Goal: Task Accomplishment & Management: Complete application form

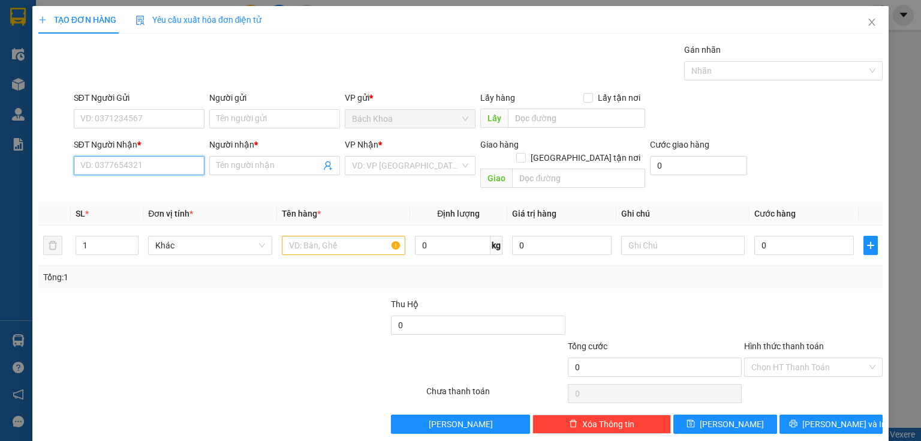
click at [173, 167] on input "SĐT Người Nhận *" at bounding box center [139, 165] width 131 height 19
type input "0333863741"
click at [268, 169] on input "Người nhận *" at bounding box center [269, 165] width 104 height 13
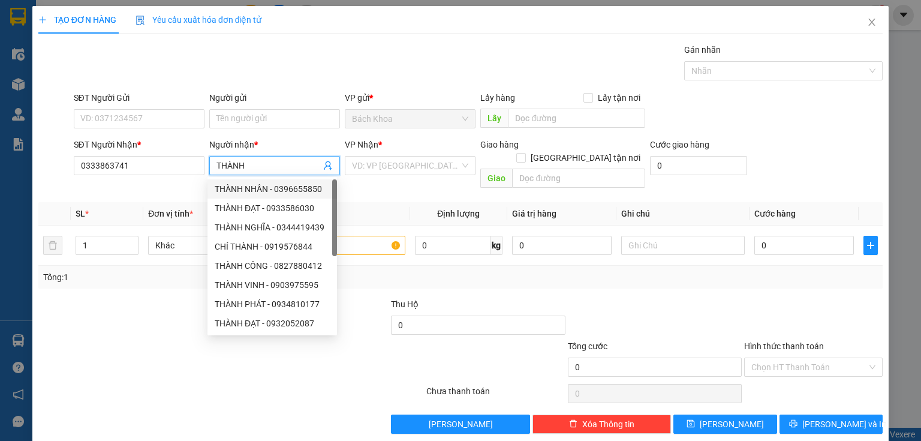
type input "THÀNH"
click at [410, 154] on div "VP Nhận *" at bounding box center [410, 147] width 131 height 18
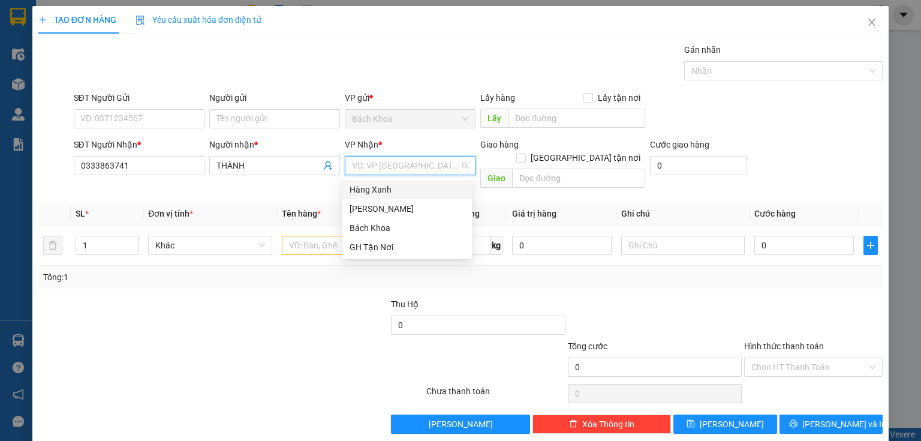
click at [414, 158] on input "search" at bounding box center [406, 166] width 108 height 18
click at [415, 206] on div "[PERSON_NAME]" at bounding box center [407, 208] width 115 height 13
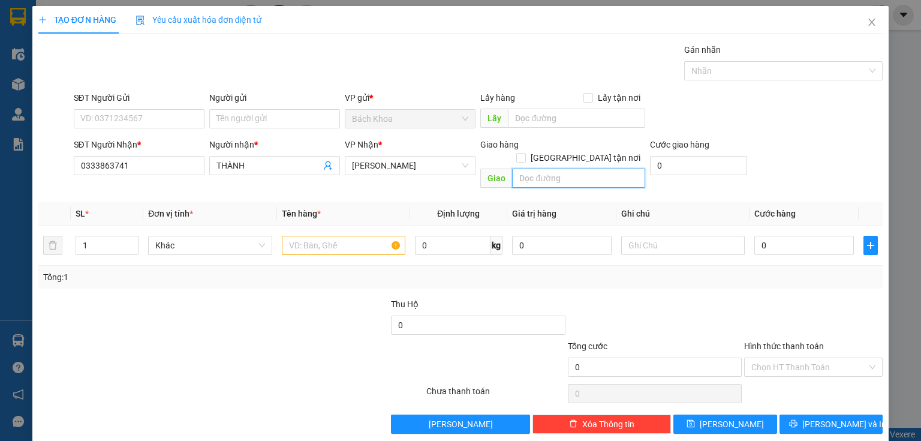
click at [543, 169] on input "text" at bounding box center [578, 178] width 133 height 19
type input "NT VÕ DÕNG"
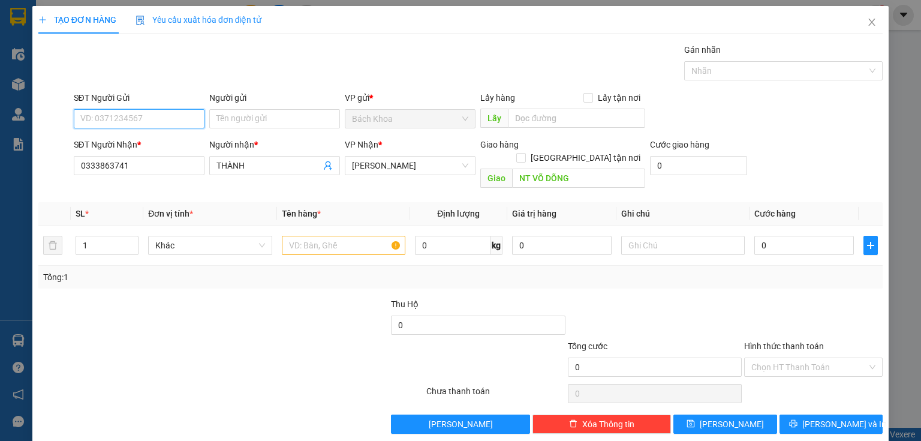
click at [194, 115] on input "SĐT Người Gửi" at bounding box center [139, 118] width 131 height 19
type input "0932009302"
click at [152, 136] on div "0932009302" at bounding box center [137, 142] width 115 height 13
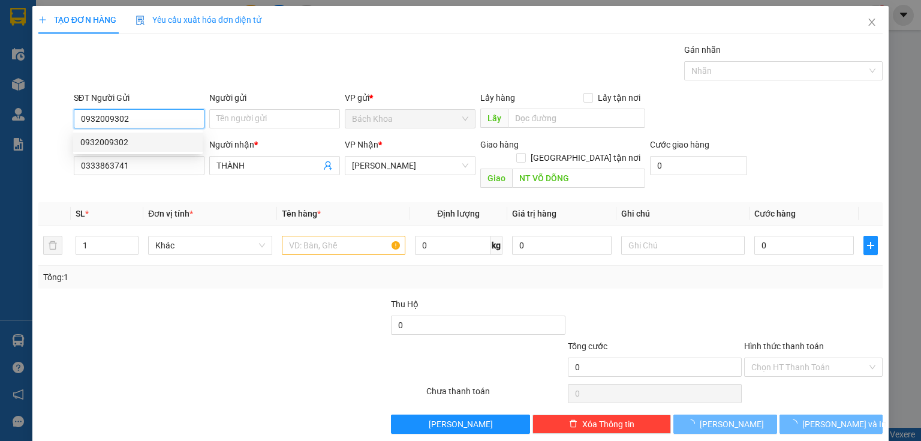
type input "30.000"
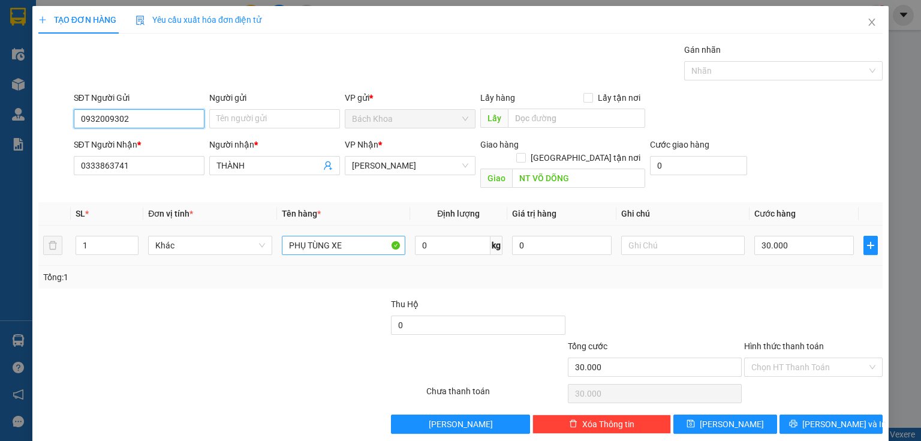
type input "0932009302"
drag, startPoint x: 372, startPoint y: 232, endPoint x: 195, endPoint y: 299, distance: 189.5
click at [195, 299] on div "Transit Pickup Surcharge Ids Transit Deliver Surcharge Ids Transit Deliver Surc…" at bounding box center [460, 238] width 845 height 390
drag, startPoint x: 798, startPoint y: 214, endPoint x: 824, endPoint y: 238, distance: 35.2
click at [808, 226] on td "30.000" at bounding box center [804, 246] width 109 height 40
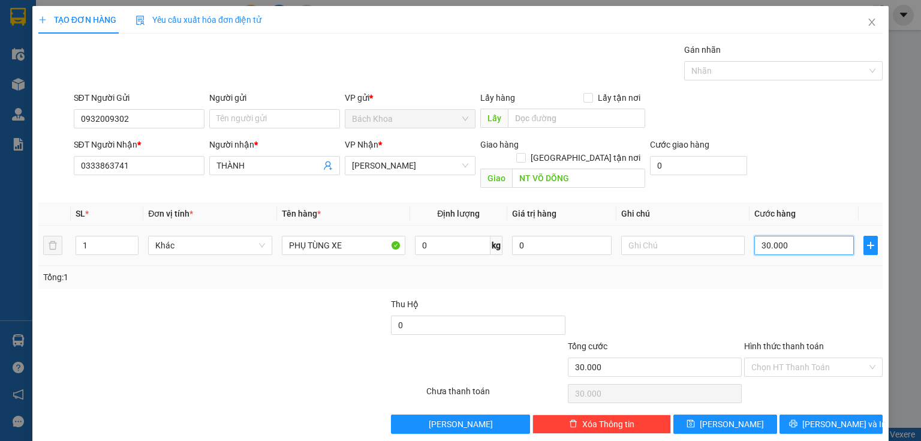
click at [824, 238] on input "30.000" at bounding box center [805, 245] width 100 height 19
type input "5"
type input "50"
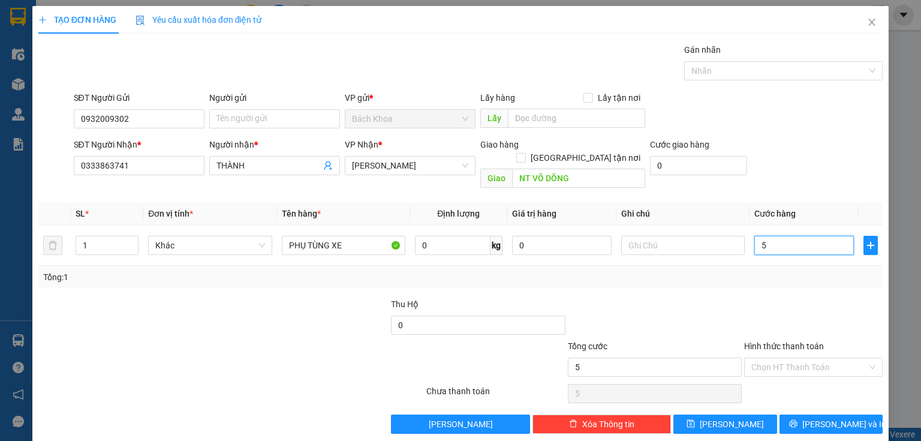
type input "50"
type input "50.000"
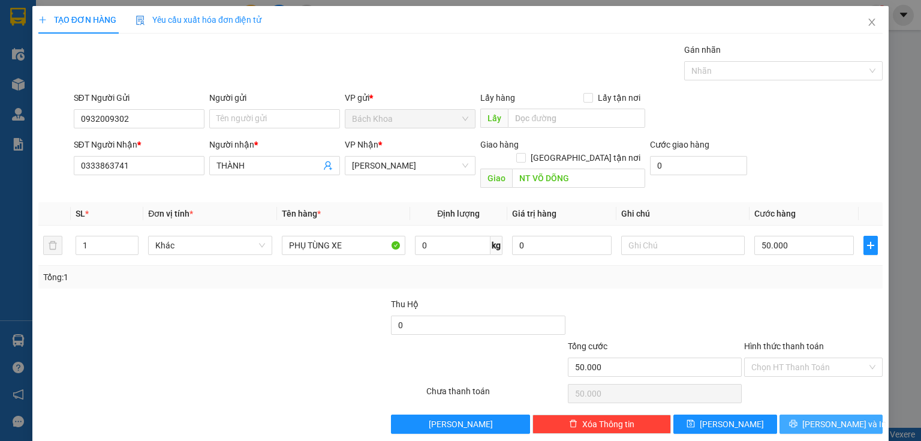
click at [853, 414] on button "[PERSON_NAME] và In" at bounding box center [832, 423] width 104 height 19
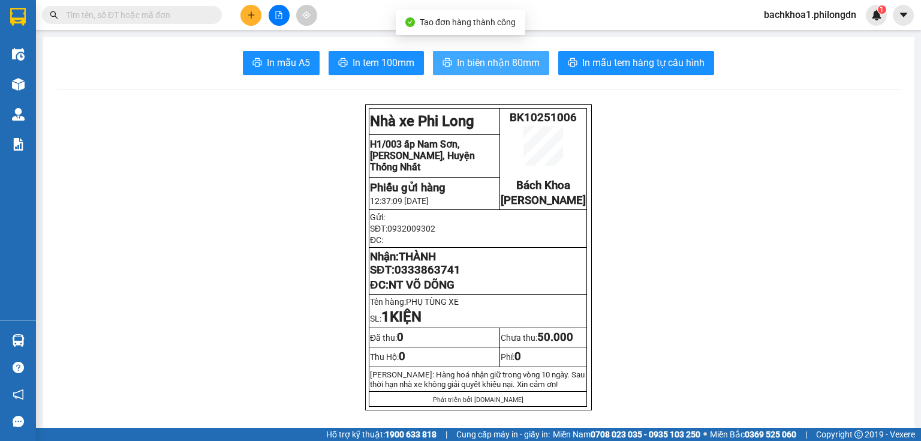
click at [461, 55] on span "In biên nhận 80mm" at bounding box center [498, 62] width 83 height 15
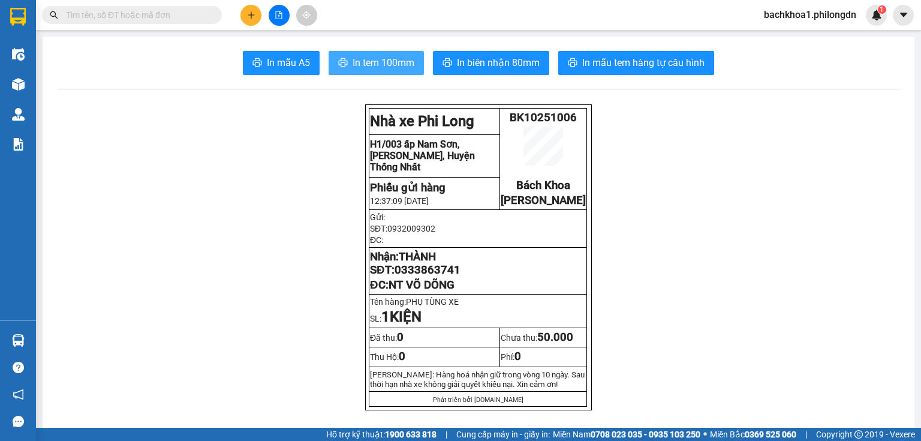
click at [404, 60] on span "In tem 100mm" at bounding box center [384, 62] width 62 height 15
click at [440, 277] on span "0333863741" at bounding box center [428, 269] width 66 height 13
copy span "0333863741"
click at [245, 19] on button at bounding box center [251, 15] width 21 height 21
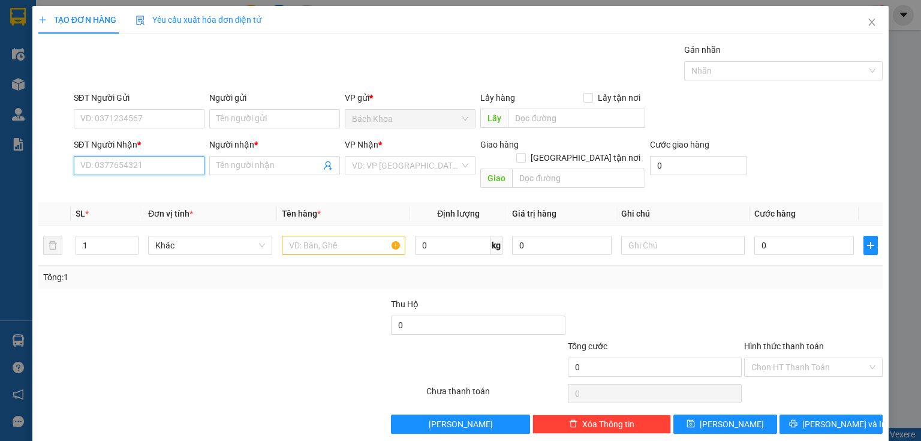
click at [147, 169] on input "SĐT Người Nhận *" at bounding box center [139, 165] width 131 height 19
paste input "0366390997"
type input "0366390997"
click at [138, 192] on div "0366390997 - ." at bounding box center [137, 188] width 115 height 13
type input "."
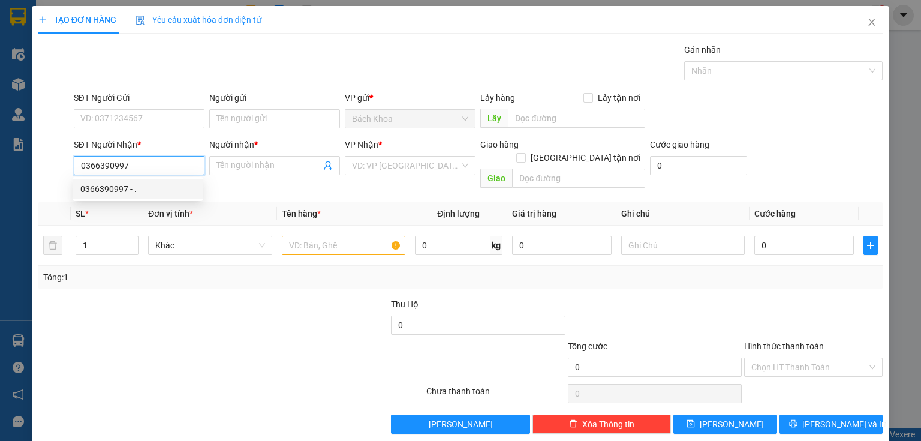
type input "GIA YÊN"
type input "40.000"
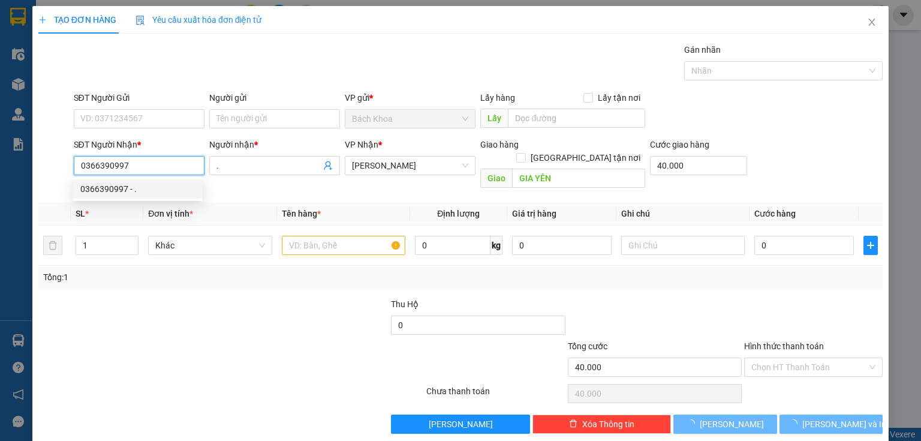
type input "80.000"
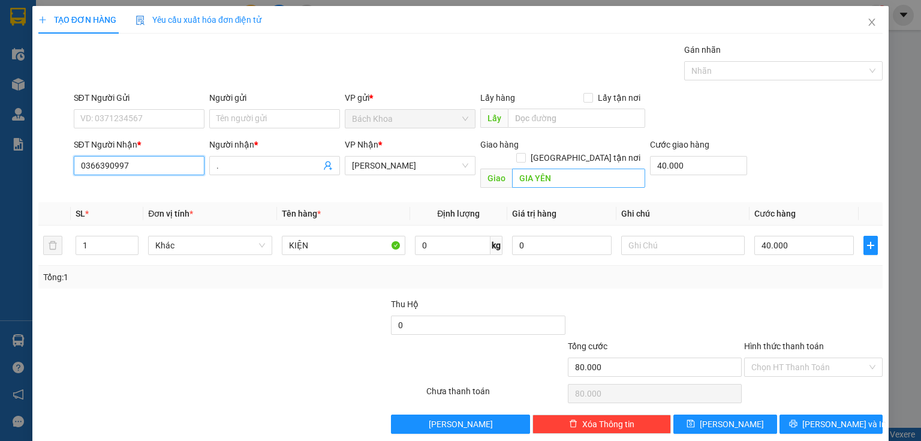
type input "0366390997"
click at [582, 169] on input "GIA YÊN" at bounding box center [578, 178] width 133 height 19
type input "PHÚ TÚC"
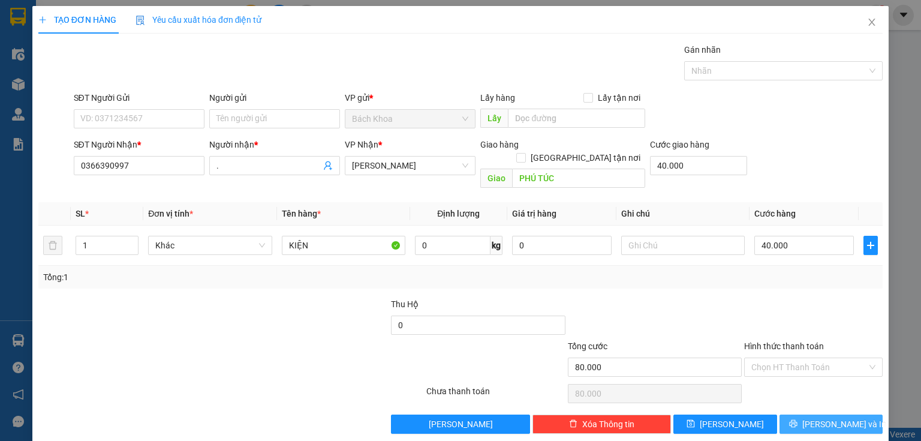
click at [828, 414] on button "[PERSON_NAME] và In" at bounding box center [832, 423] width 104 height 19
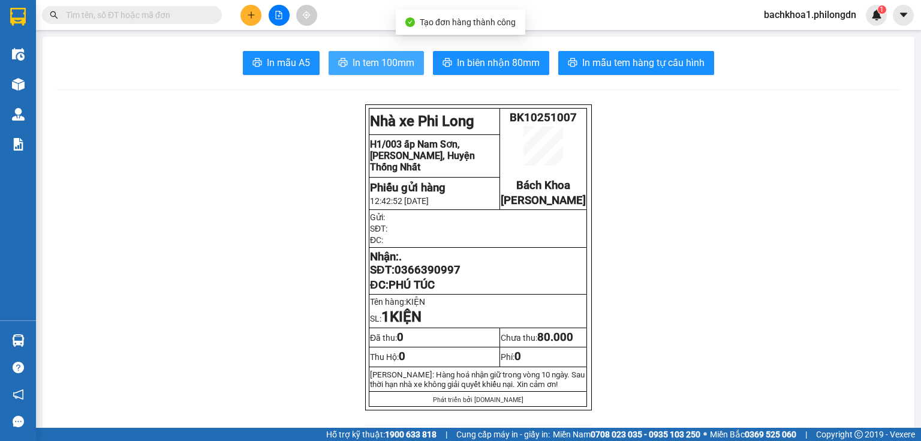
click at [381, 58] on span "In tem 100mm" at bounding box center [384, 62] width 62 height 15
click at [425, 277] on span "0366390997" at bounding box center [428, 269] width 66 height 13
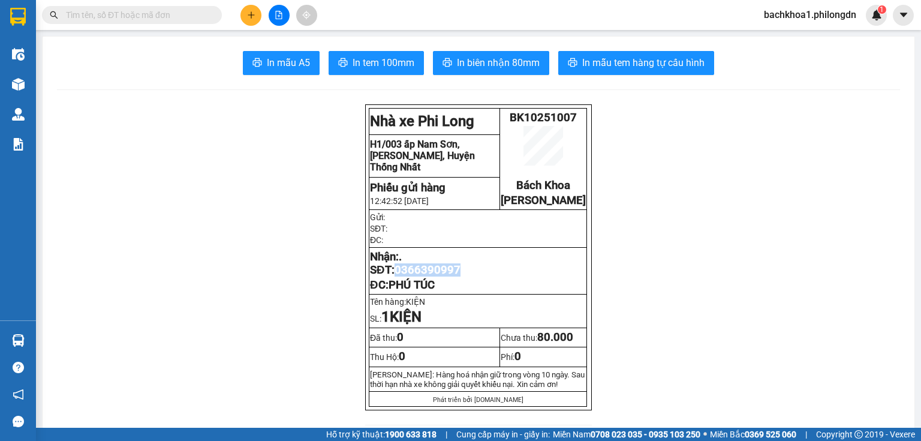
click at [425, 277] on span "0366390997" at bounding box center [428, 269] width 66 height 13
copy span "0366390997"
click at [249, 12] on icon "plus" at bounding box center [251, 15] width 8 height 8
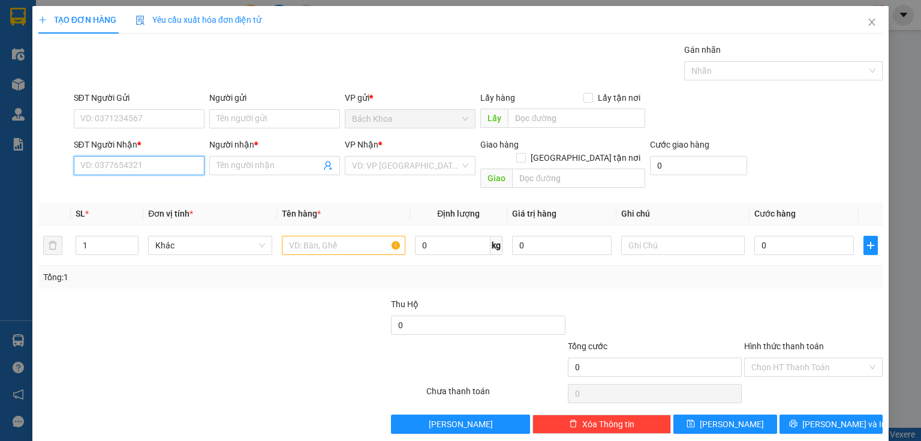
click at [180, 170] on input "SĐT Người Nhận *" at bounding box center [139, 165] width 131 height 19
click at [165, 193] on div "0377099717 - [PERSON_NAME]" at bounding box center [139, 188] width 118 height 13
type input "0377099717"
type input "[PERSON_NAME]"
type input "102 LA NGÀ"
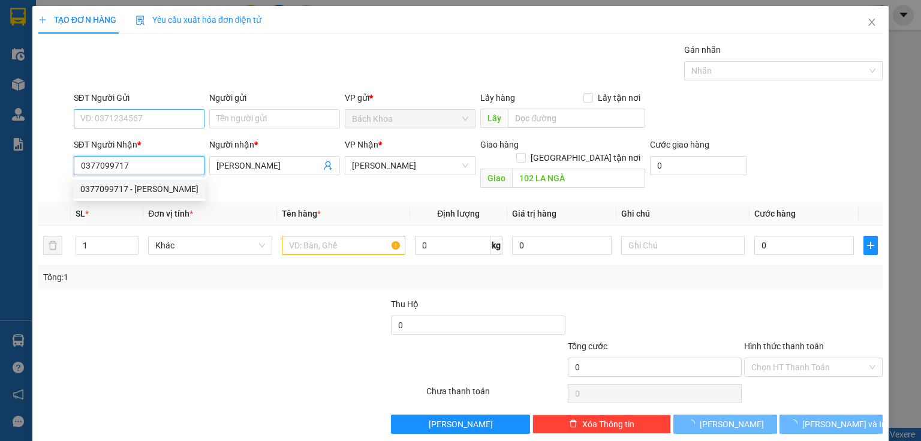
type input "40.000"
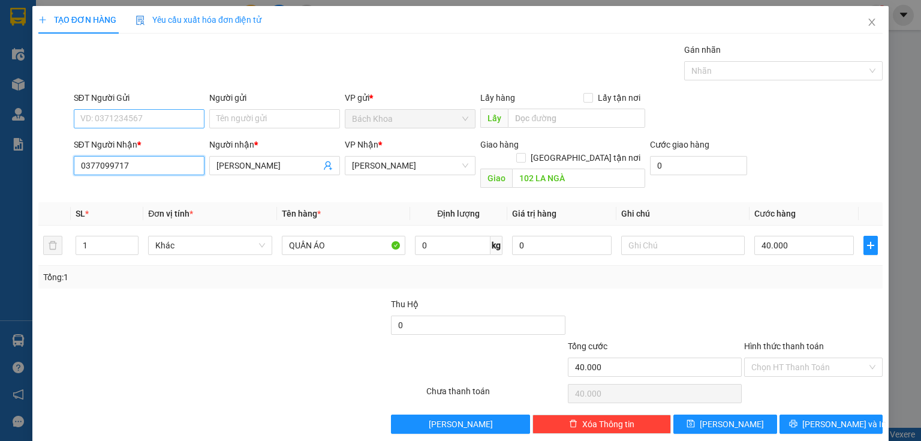
type input "0377099717"
click at [183, 112] on input "SĐT Người Gửi" at bounding box center [139, 118] width 131 height 19
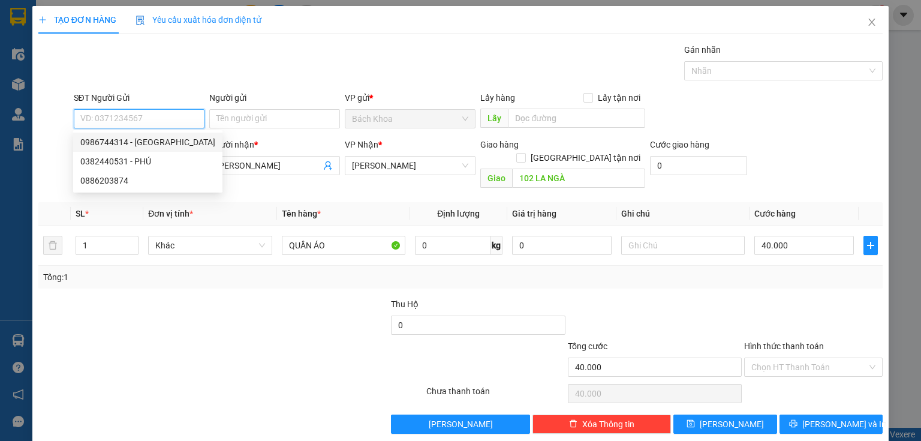
click at [186, 143] on div "0986744314 - [GEOGRAPHIC_DATA]" at bounding box center [147, 142] width 135 height 13
type input "0986744314"
type input "[PERSON_NAME]"
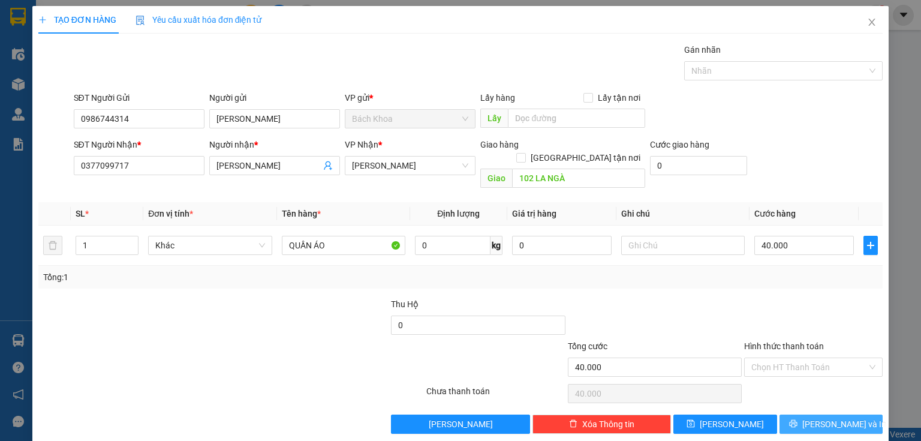
drag, startPoint x: 815, startPoint y: 396, endPoint x: 818, endPoint y: 405, distance: 9.5
click at [815, 396] on div "Transit Pickup Surcharge Ids Transit Deliver Surcharge Ids Transit Deliver Surc…" at bounding box center [460, 238] width 845 height 390
click at [818, 417] on span "[PERSON_NAME] và In" at bounding box center [845, 423] width 84 height 13
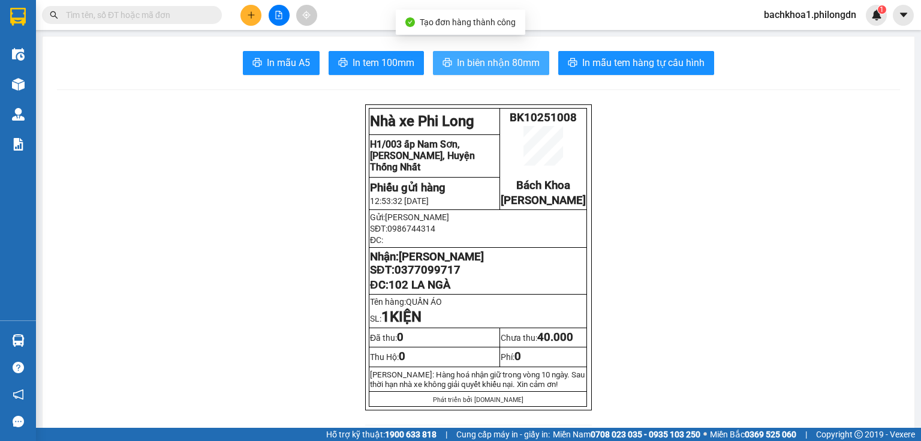
click at [523, 65] on span "In biên nhận 80mm" at bounding box center [498, 62] width 83 height 15
drag, startPoint x: 549, startPoint y: 58, endPoint x: 533, endPoint y: 63, distance: 16.9
click at [542, 61] on div "In mẫu A5 In tem 100mm In biên nhận 80mm In mẫu tem hàng tự cấu hình" at bounding box center [478, 63] width 843 height 24
click at [531, 63] on span "In biên nhận 80mm" at bounding box center [498, 62] width 83 height 15
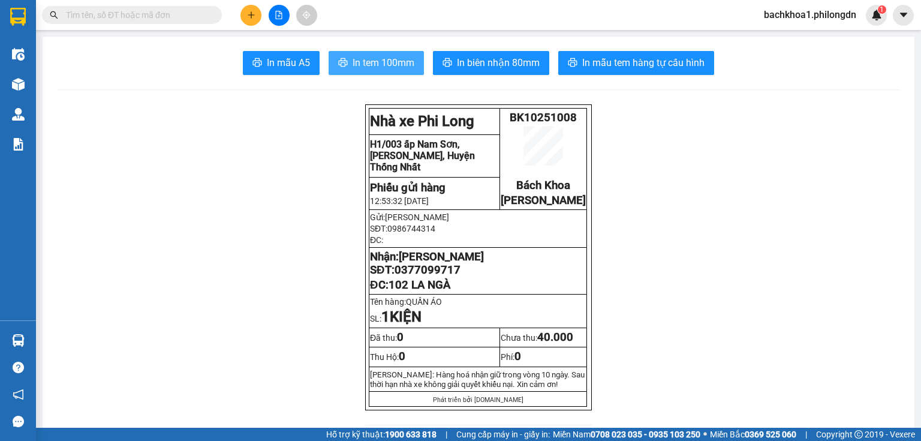
click at [395, 57] on span "In tem 100mm" at bounding box center [384, 62] width 62 height 15
click at [407, 277] on span "0377099717" at bounding box center [428, 269] width 66 height 13
drag, startPoint x: 407, startPoint y: 278, endPoint x: 415, endPoint y: 278, distance: 8.4
copy span "0377099717"
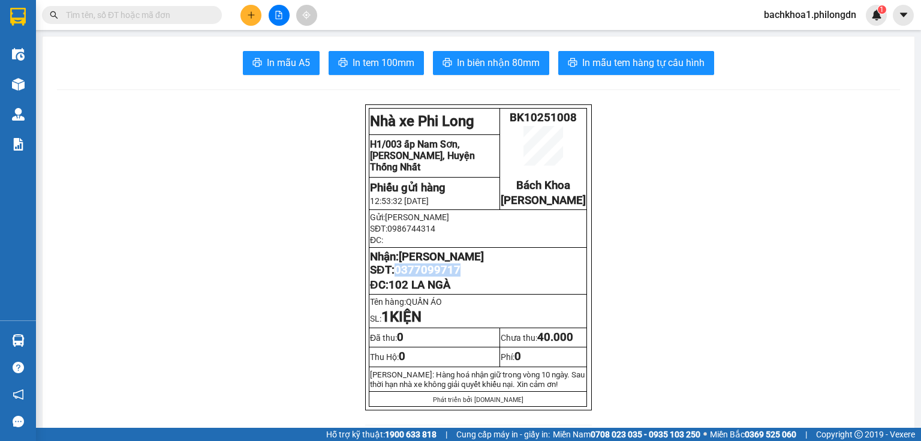
copy span "0377099717"
click at [264, 13] on div at bounding box center [279, 15] width 90 height 21
click at [255, 12] on icon "plus" at bounding box center [251, 15] width 8 height 8
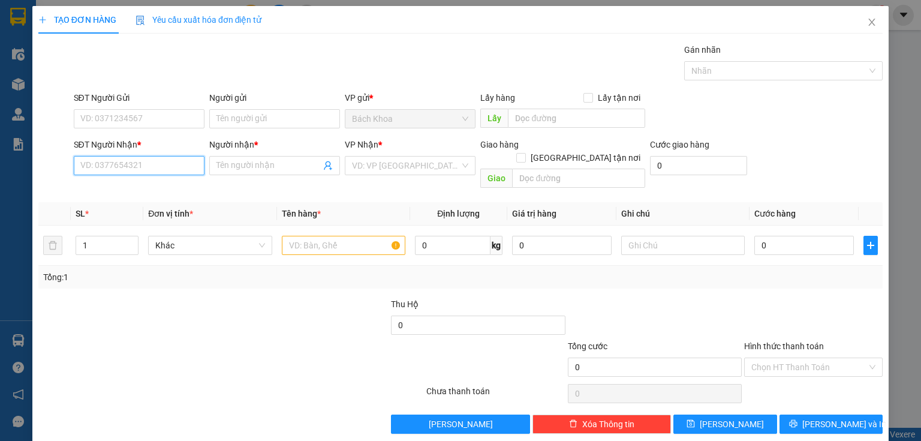
click at [118, 161] on input "SĐT Người Nhận *" at bounding box center [139, 165] width 131 height 19
click at [114, 191] on div "0966667937 - HÂN NGÔ" at bounding box center [137, 188] width 115 height 13
type input "0966667937"
type input "HÂN NGÔ"
type input "[PERSON_NAME]"
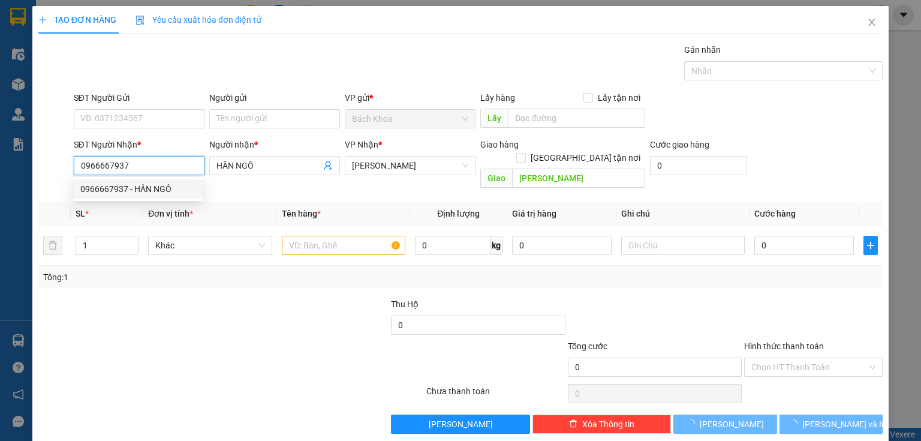
type input "30.000"
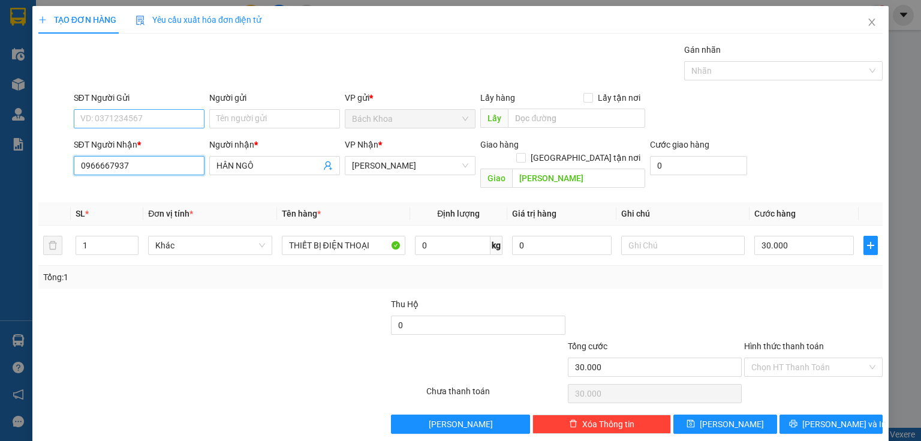
type input "0966667937"
click at [144, 118] on input "SĐT Người Gửi" at bounding box center [139, 118] width 131 height 19
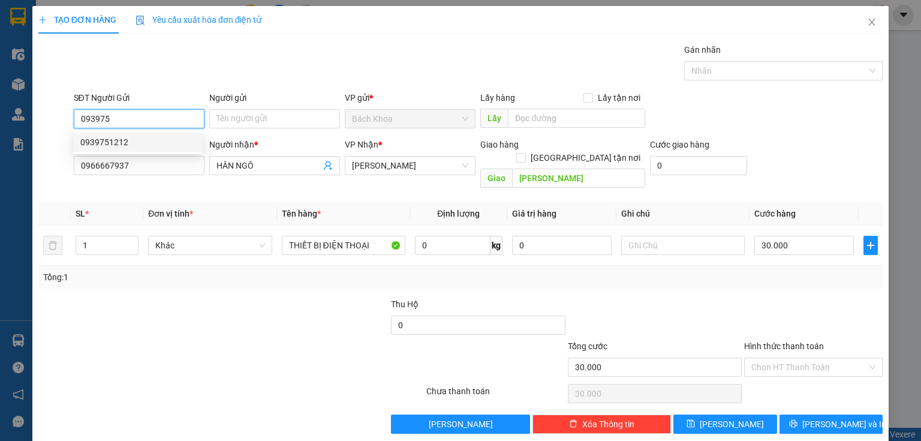
click at [140, 143] on div "0939751212" at bounding box center [137, 142] width 115 height 13
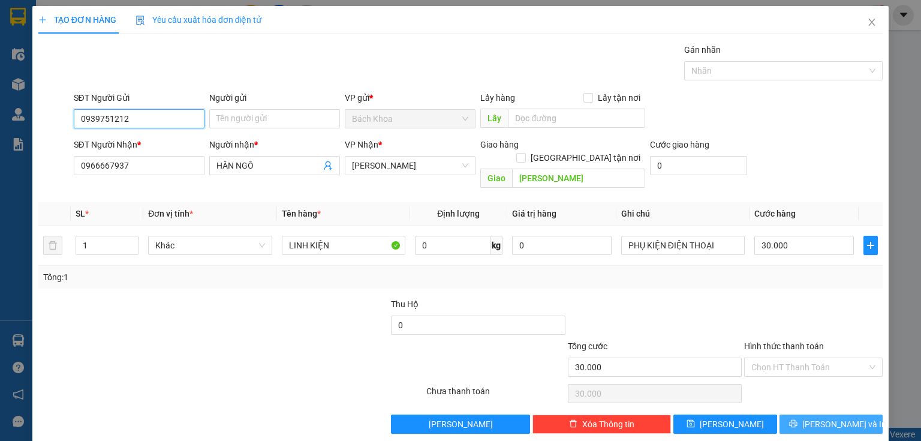
type input "0939751212"
click at [827, 414] on button "[PERSON_NAME] và In" at bounding box center [832, 423] width 104 height 19
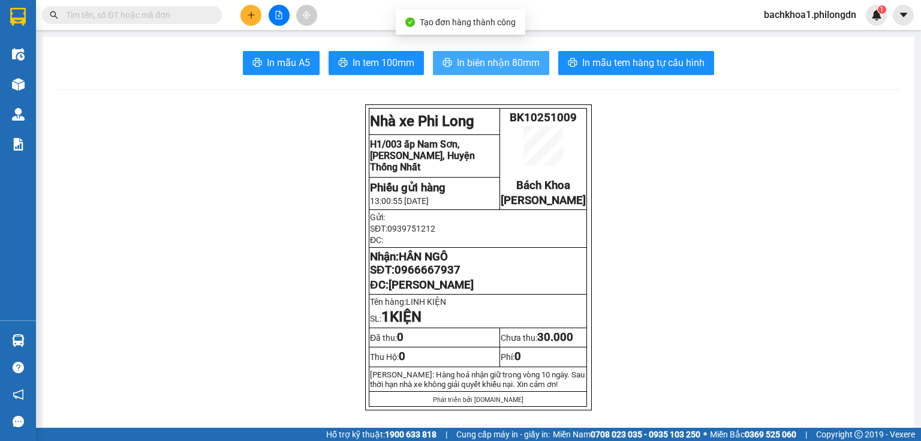
click at [485, 67] on span "In biên nhận 80mm" at bounding box center [498, 62] width 83 height 15
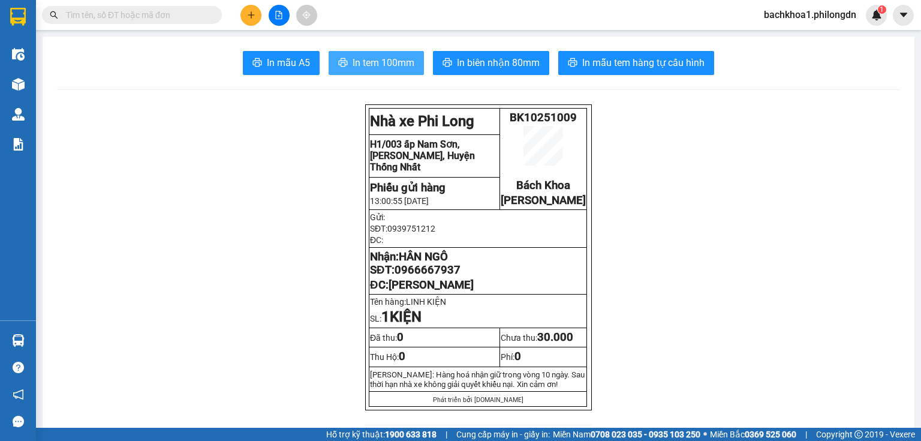
click at [368, 61] on span "In tem 100mm" at bounding box center [384, 62] width 62 height 15
click at [428, 277] on span "0966667937" at bounding box center [428, 269] width 66 height 13
copy span "0966667937"
click at [251, 8] on button at bounding box center [251, 15] width 21 height 21
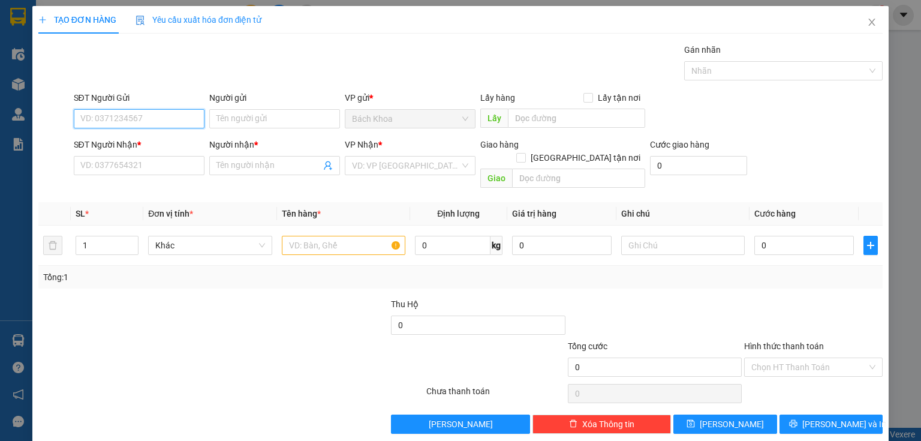
click at [125, 178] on div "SĐT Người Nhận * VD: 0377654321" at bounding box center [139, 159] width 131 height 42
click at [123, 168] on input "SĐT Người Nhận *" at bounding box center [139, 165] width 131 height 19
paste input "0983659579"
type input "0983659579"
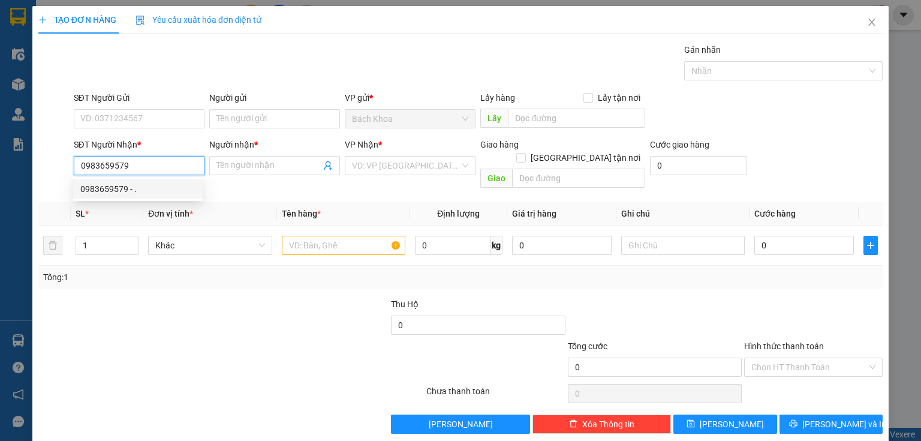
click at [138, 187] on div "0983659579 - ." at bounding box center [137, 188] width 115 height 13
type input "."
type input "PHÚ TÚC"
type input "40.000"
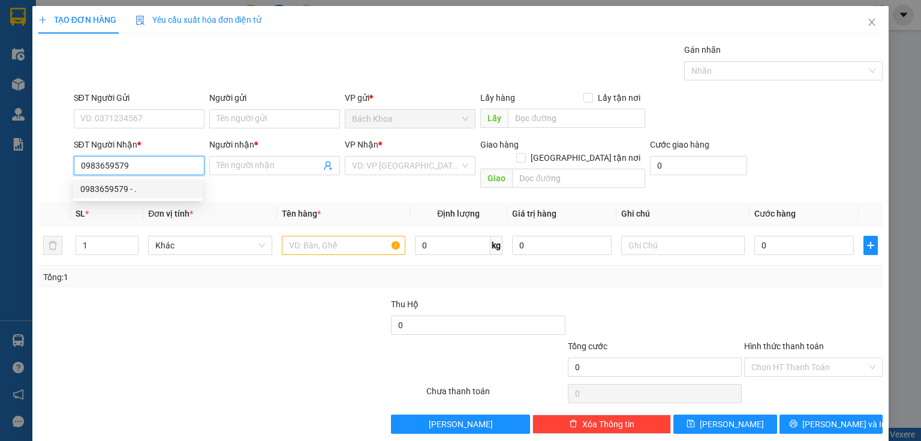
type input "40.000"
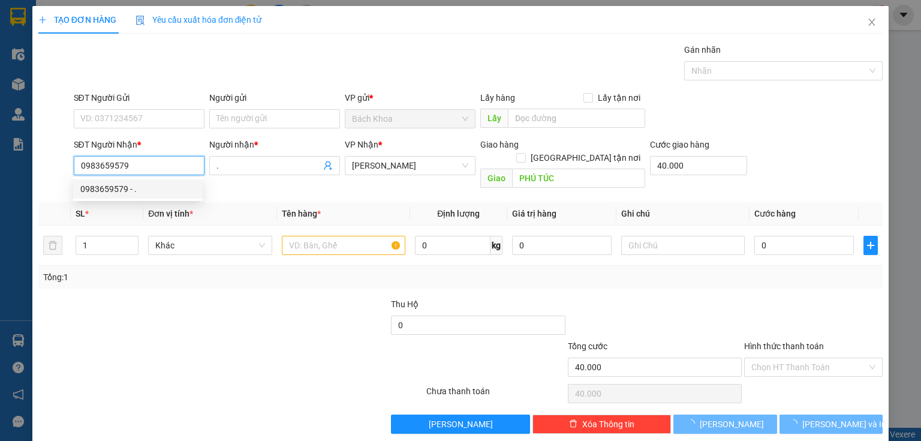
type input "80.000"
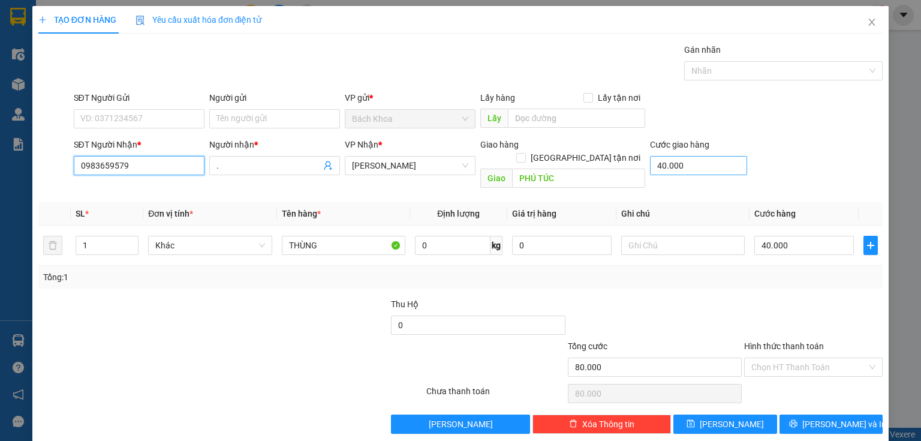
type input "0983659579"
click at [694, 167] on input "40.000" at bounding box center [698, 165] width 97 height 19
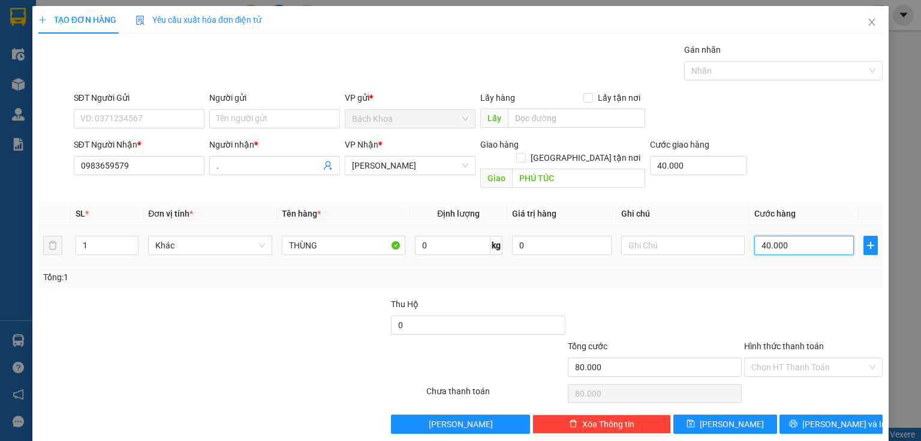
click at [788, 236] on input "40.000" at bounding box center [805, 245] width 100 height 19
type input "40.003"
type input "3"
type input "40.030"
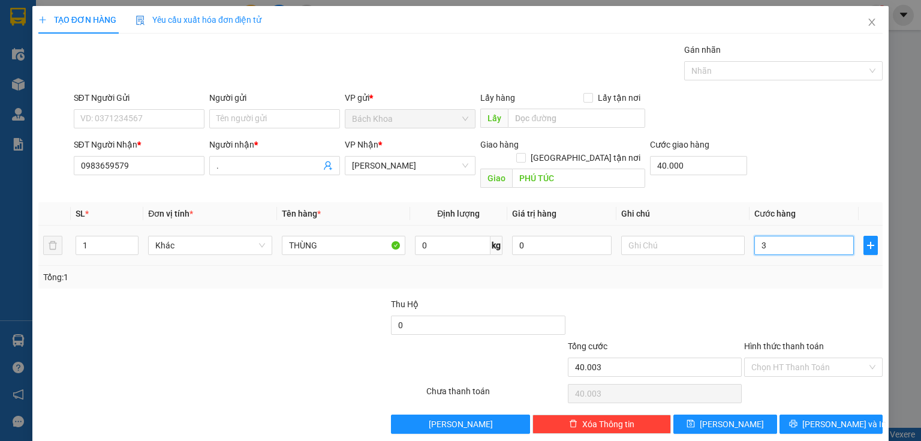
type input "40.030"
type input "30"
type input "40.300"
type input "300"
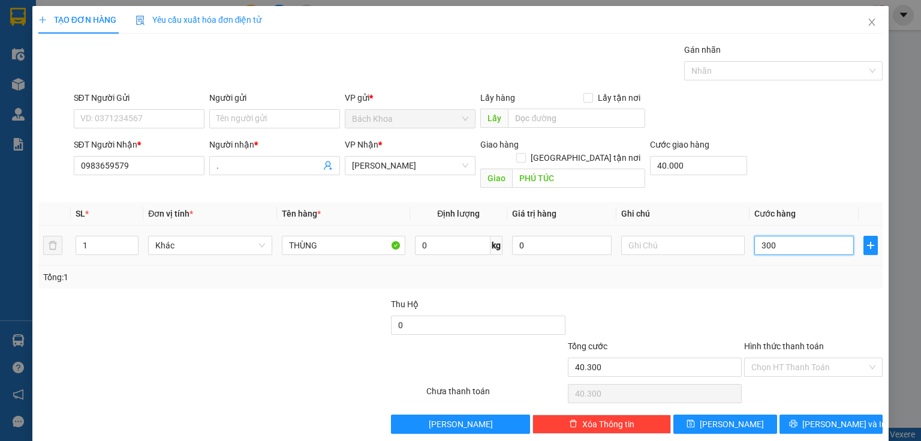
type input "43.000"
type input "3.000"
type input "70.000"
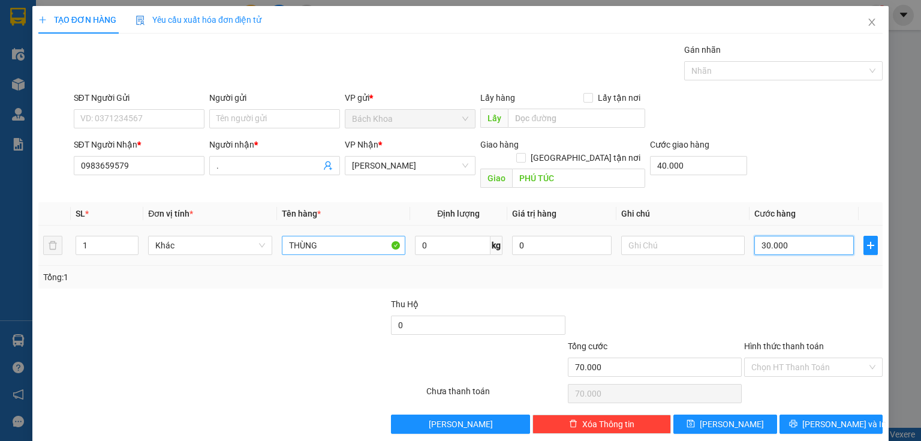
type input "30.000"
click at [339, 238] on input "THÙNG" at bounding box center [344, 245] width 124 height 19
type input "B"
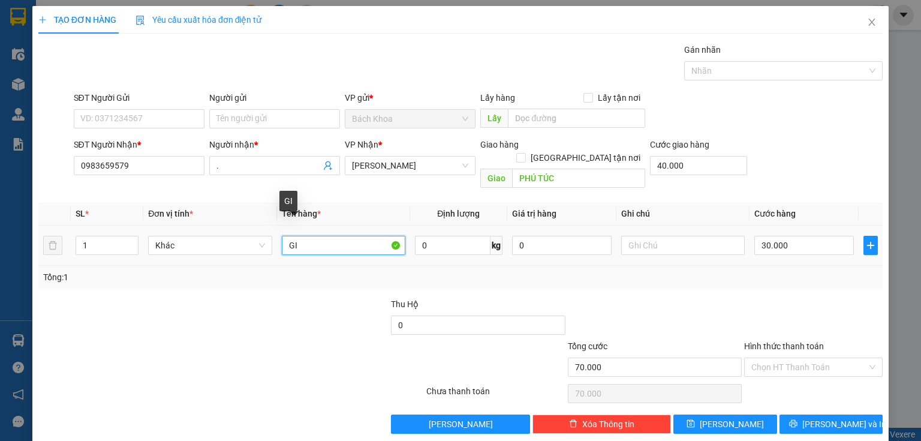
type input "G"
type input "THỰC PHẨM"
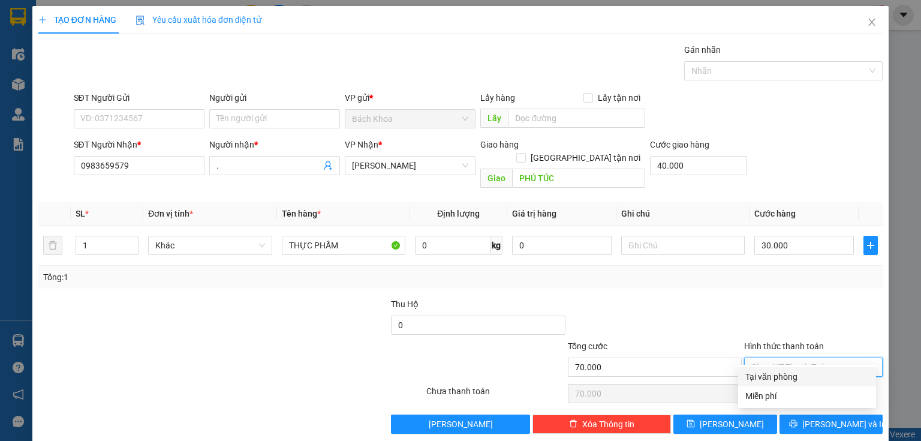
click at [817, 358] on input "Hình thức thanh toán" at bounding box center [810, 367] width 116 height 18
drag, startPoint x: 794, startPoint y: 389, endPoint x: 792, endPoint y: 381, distance: 8.2
click at [792, 381] on div "Tại văn phòng Miễn phí" at bounding box center [807, 386] width 138 height 38
click at [792, 379] on div "Tại văn phòng" at bounding box center [808, 376] width 124 height 13
type input "0"
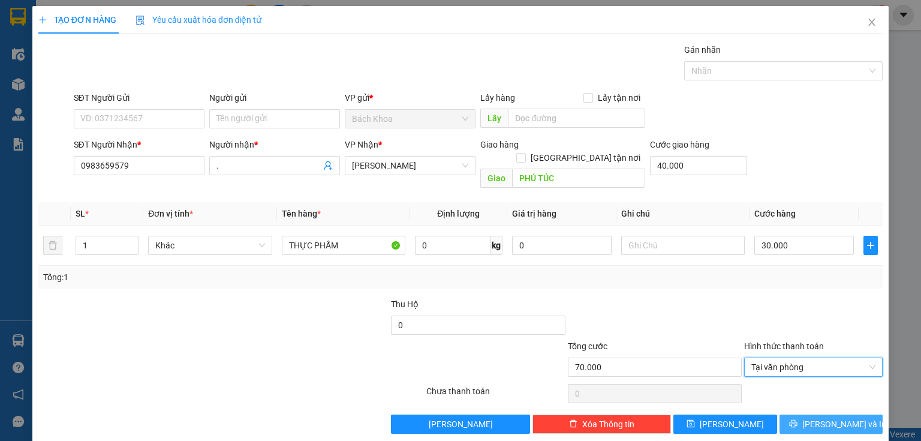
click at [840, 417] on span "[PERSON_NAME] và In" at bounding box center [845, 423] width 84 height 13
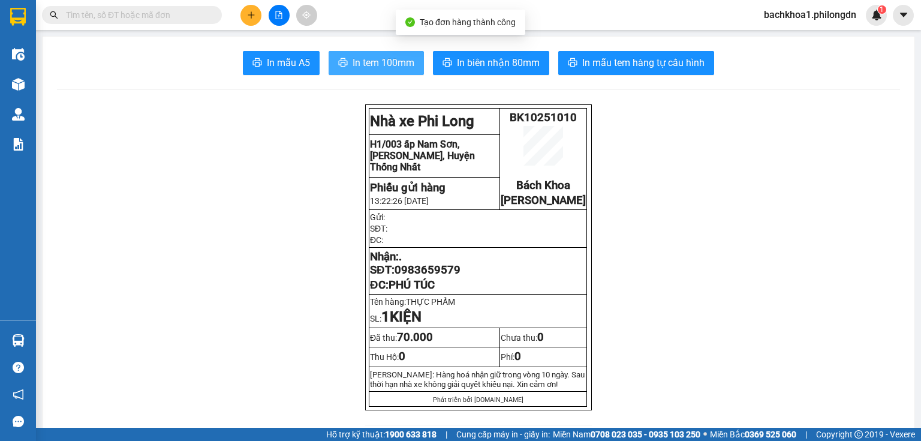
click at [367, 67] on span "In tem 100mm" at bounding box center [384, 62] width 62 height 15
click at [426, 277] on span "0983659579" at bounding box center [428, 269] width 66 height 13
copy span "0983659579"
